Goal: Task Accomplishment & Management: Manage account settings

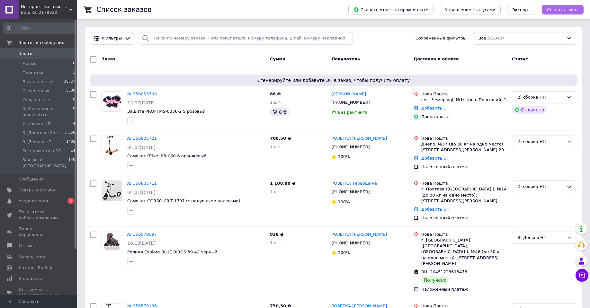
click at [559, 10] on span "Создать заказ" at bounding box center [562, 9] width 31 height 5
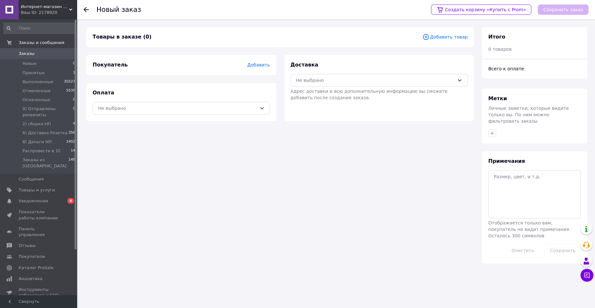
click at [441, 35] on span "Добавить товар" at bounding box center [444, 36] width 45 height 7
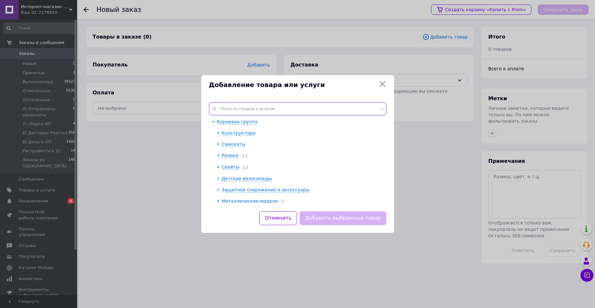
click at [282, 107] on input "text" at bounding box center [297, 108] width 177 height 13
paste input "Ролики Explore TORPEDO 39-42 синий"
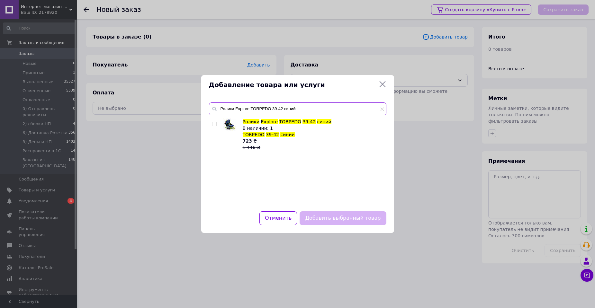
type input "Ролики Explore TORPEDO 39-42 синий"
click at [214, 123] on input "checkbox" at bounding box center [214, 124] width 4 height 4
checkbox input "true"
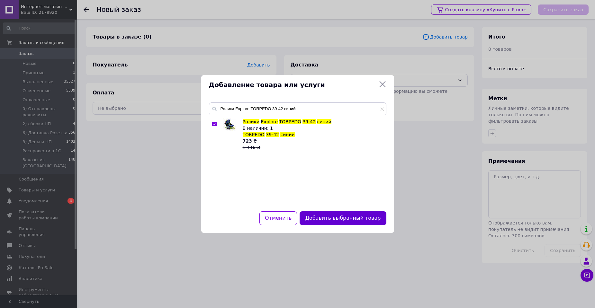
click at [360, 218] on button "Добавить выбранный товар" at bounding box center [342, 218] width 86 height 14
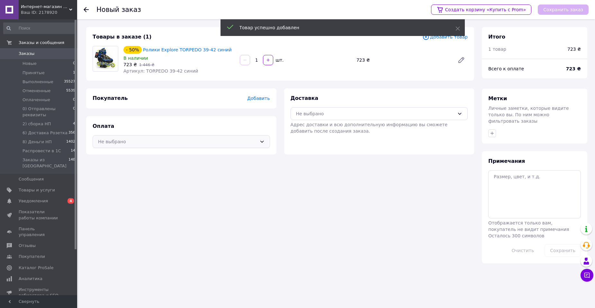
click at [220, 145] on div "Не выбрано" at bounding box center [181, 141] width 177 height 13
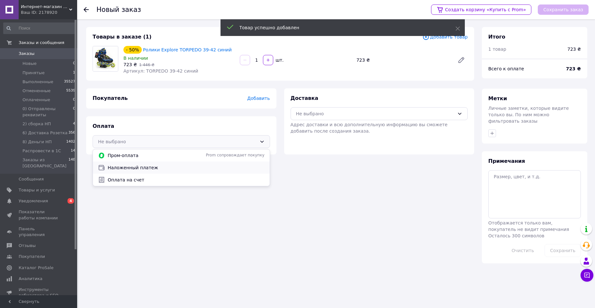
click at [186, 167] on span "Наложенный платеж" at bounding box center [186, 168] width 157 height 6
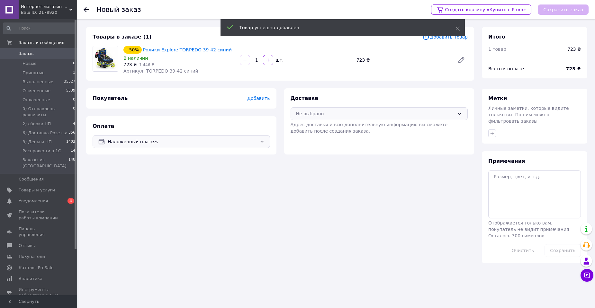
click at [338, 110] on div "Не выбрано" at bounding box center [375, 113] width 159 height 7
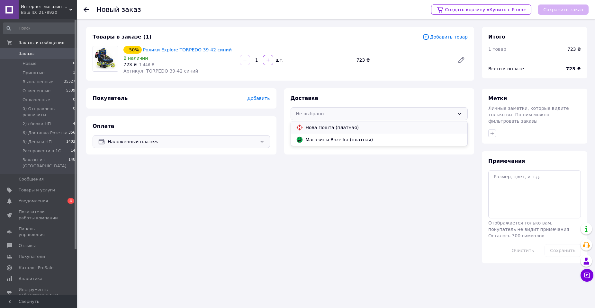
click at [316, 129] on span "Нова Пошта (платная)" at bounding box center [384, 127] width 157 height 6
click at [262, 97] on span "Добавить" at bounding box center [258, 98] width 22 height 5
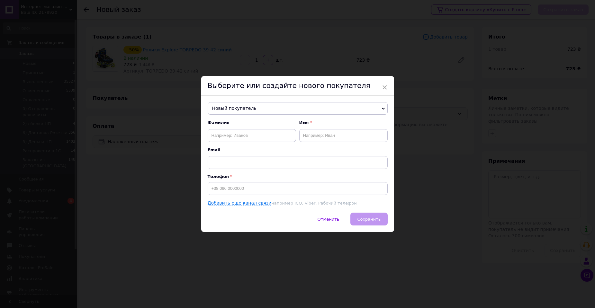
click at [272, 106] on span "Новый покупатель" at bounding box center [298, 108] width 180 height 13
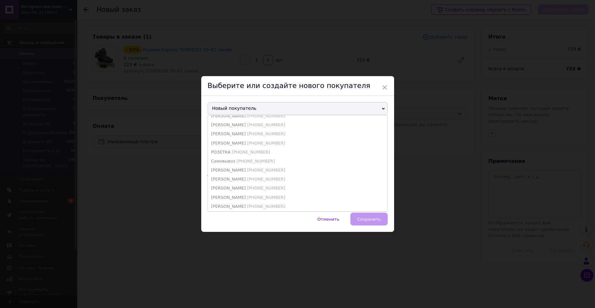
scroll to position [295, 0]
click at [262, 152] on span "[PHONE_NUMBER]" at bounding box center [280, 150] width 38 height 5
type input "[PERSON_NAME] Дар'я"
type input "[PHONE_NUMBER]"
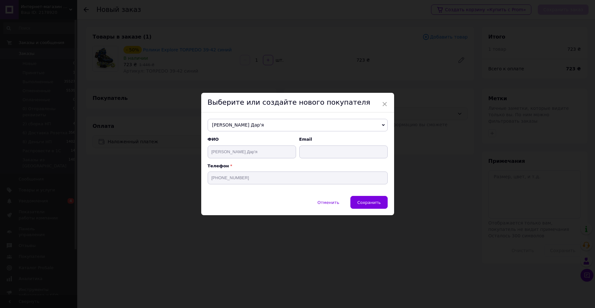
click at [270, 121] on span "[PERSON_NAME] Дар'я" at bounding box center [298, 125] width 180 height 13
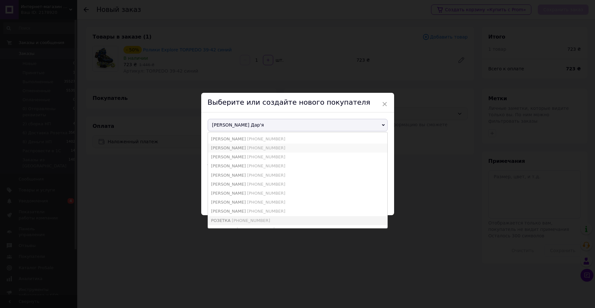
scroll to position [274, 0]
click at [247, 186] on span "[PHONE_NUMBER]" at bounding box center [251, 188] width 38 height 5
type input "РОЗЕТКА"
type input "[PHONE_NUMBER]"
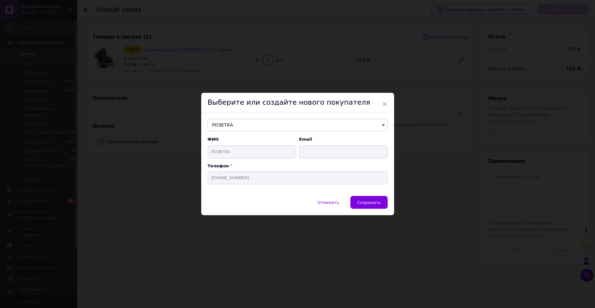
click at [375, 203] on span "Сохранить" at bounding box center [368, 202] width 23 height 5
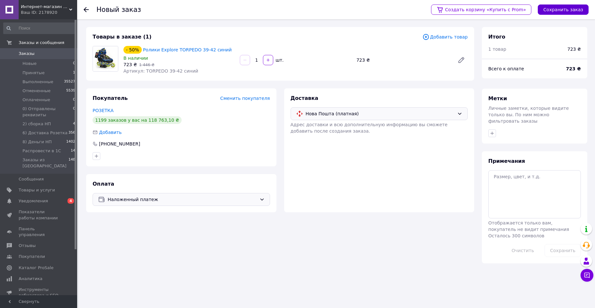
click at [557, 9] on button "Сохранить заказ" at bounding box center [563, 9] width 51 height 10
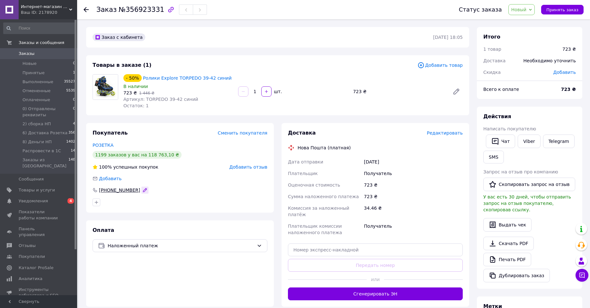
click at [142, 189] on icon "button" at bounding box center [144, 190] width 5 height 5
click at [124, 190] on input "[PHONE_NUMBER]" at bounding box center [180, 190] width 175 height 10
type input "+"
type input "[PHONE_NUMBER]"
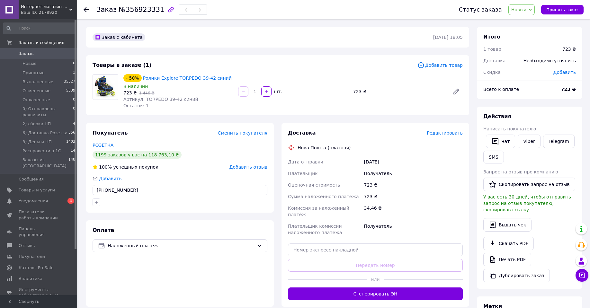
click at [163, 211] on div "Покупатель Сменить покупателя РОЗЕТКА 1199 заказов у вас на 118 763,10 ₴ 100% у…" at bounding box center [180, 168] width 188 height 90
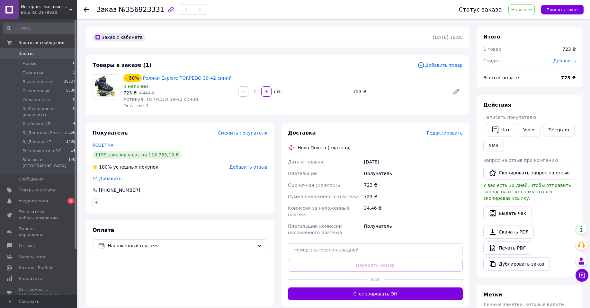
click at [439, 133] on span "Редактировать" at bounding box center [445, 132] width 36 height 5
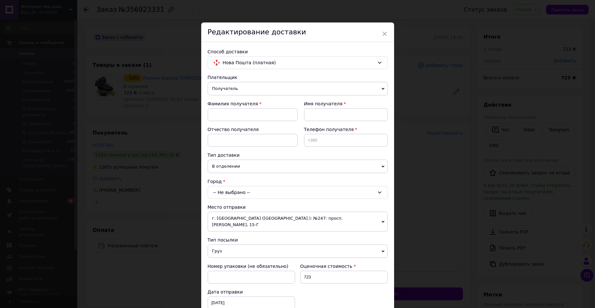
click at [340, 149] on div "Телефон получателя" at bounding box center [343, 139] width 90 height 26
click at [337, 141] on input at bounding box center [346, 140] width 84 height 13
paste input "[PHONE_NUMBER]"
type input "[PHONE_NUMBER]"
click at [239, 113] on input at bounding box center [253, 114] width 90 height 13
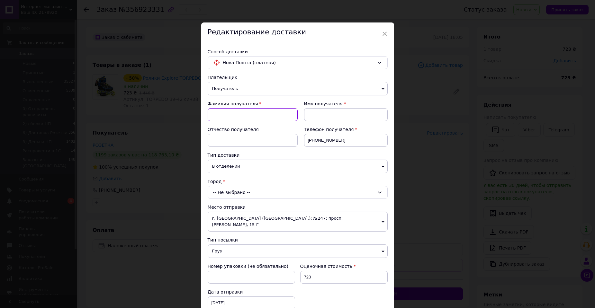
paste input "[PERSON_NAME]"
click at [231, 114] on input "[PERSON_NAME]" at bounding box center [253, 114] width 90 height 13
type input "Літвін"
click at [311, 116] on input at bounding box center [346, 114] width 84 height 13
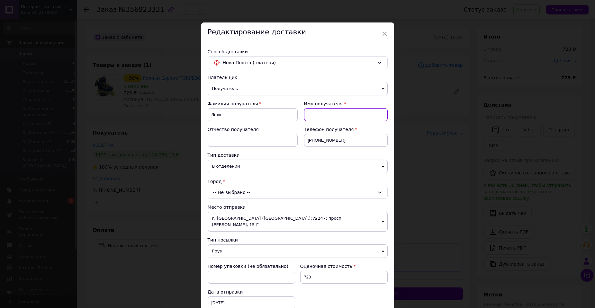
paste input "[PERSON_NAME]"
type input "[PERSON_NAME]"
click at [241, 192] on div "-- Не выбрано --" at bounding box center [298, 192] width 180 height 13
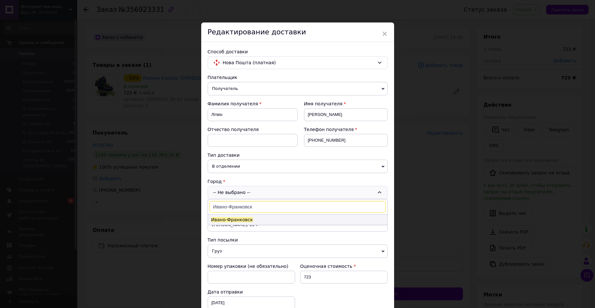
type input "Ивано-Франковск"
click at [232, 220] on span "Ивано-Франковск" at bounding box center [232, 219] width 42 height 5
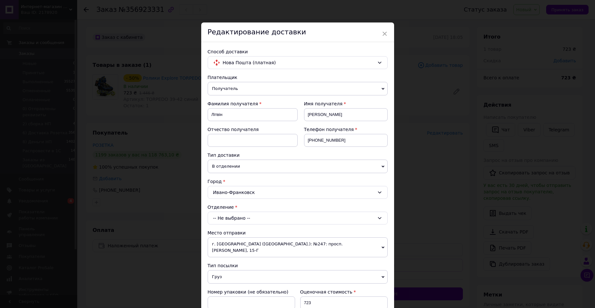
click at [234, 219] on div "-- Не выбрано --" at bounding box center [298, 218] width 180 height 13
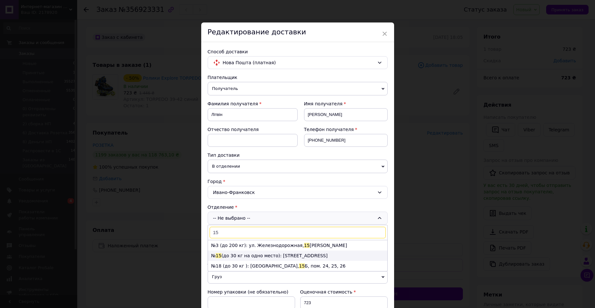
type input "15"
click at [229, 255] on li "№ 15 (до 30 кг на одно место): [STREET_ADDRESS]" at bounding box center [297, 256] width 179 height 10
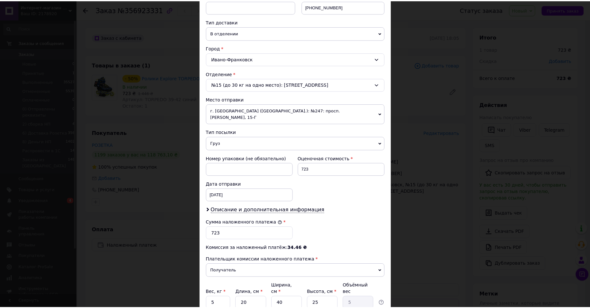
scroll to position [182, 0]
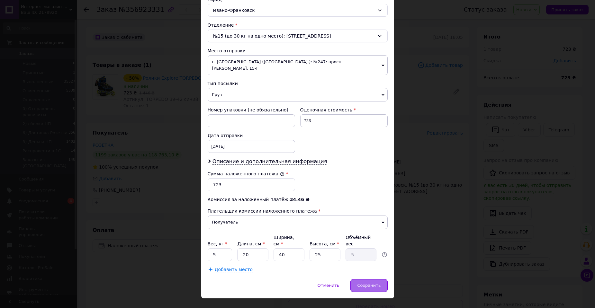
click at [370, 283] on span "Сохранить" at bounding box center [368, 285] width 23 height 5
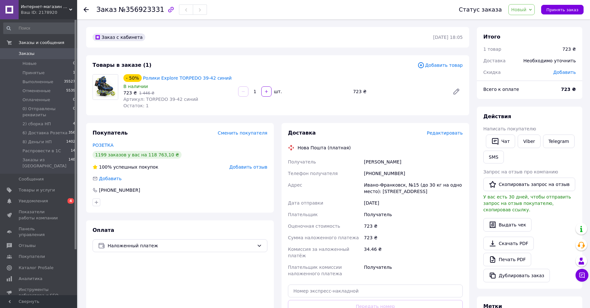
click at [440, 66] on span "Добавить товар" at bounding box center [439, 65] width 45 height 7
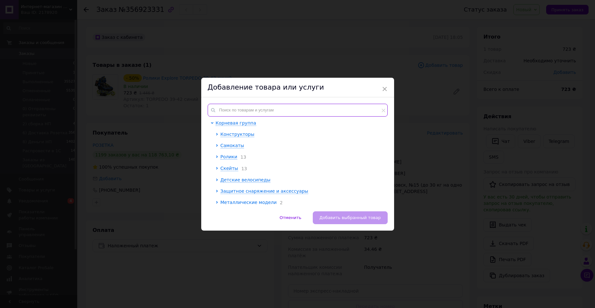
click at [283, 109] on input "text" at bounding box center [298, 110] width 180 height 13
paste input "Защита Explore AMZ-150 M розовый"
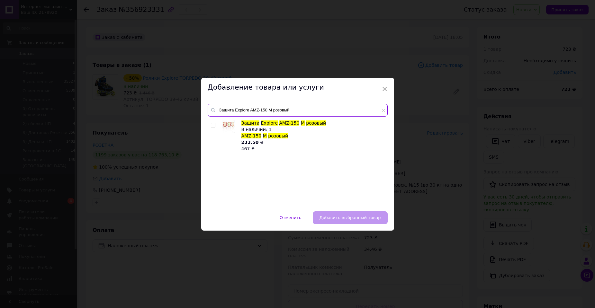
type input "Защита Explore AMZ-150 M розовый"
click at [213, 125] on input "checkbox" at bounding box center [213, 125] width 4 height 4
checkbox input "true"
click at [354, 218] on span "Добавить выбранный товар" at bounding box center [349, 217] width 61 height 5
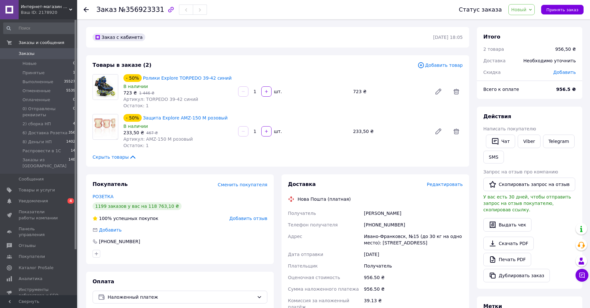
click at [439, 65] on span "Добавить товар" at bounding box center [439, 65] width 45 height 7
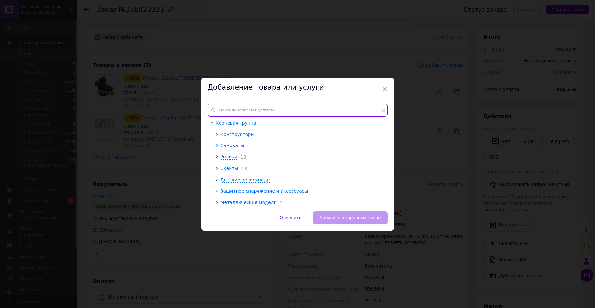
click at [305, 106] on input "text" at bounding box center [298, 110] width 180 height 13
paste input "Защита Explore SECURE M голубая"
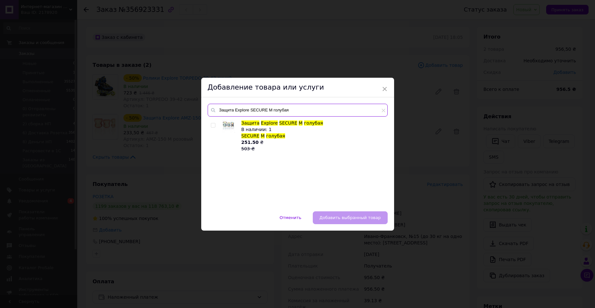
type input "Защита Explore SECURE M голубая"
click at [211, 123] on input "checkbox" at bounding box center [213, 125] width 4 height 4
checkbox input "true"
click at [357, 218] on span "Добавить выбранный товар" at bounding box center [349, 217] width 61 height 5
